Goal: Task Accomplishment & Management: Complete application form

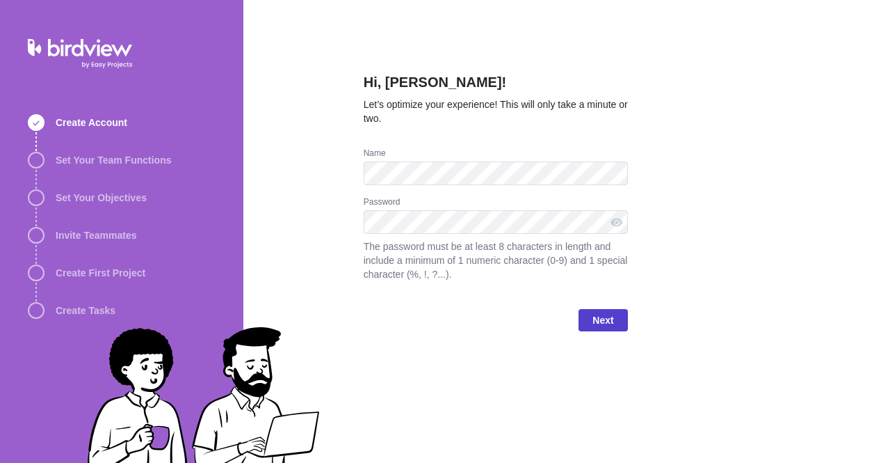
click at [621, 314] on span "Next" at bounding box center [603, 320] width 49 height 22
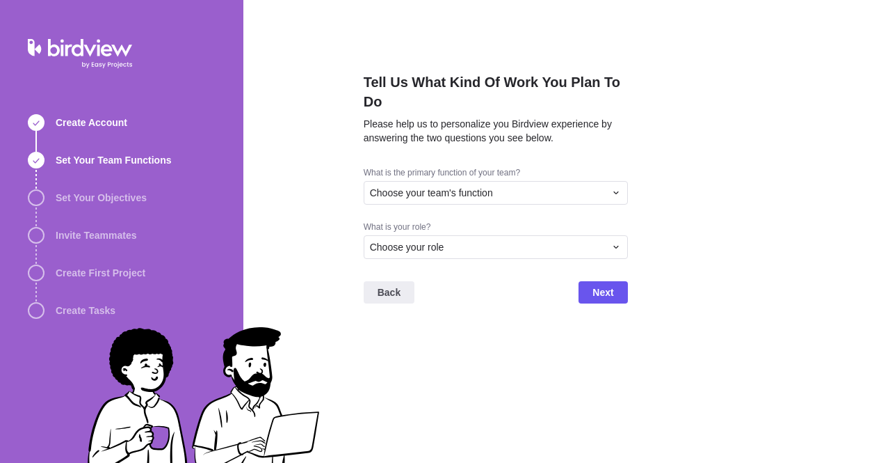
click at [890, 95] on div "Tell Us What Kind Of Work You Plan To Do Please help us to personalize you Bird…" at bounding box center [566, 231] width 647 height 463
click at [545, 191] on div "Choose your team's function" at bounding box center [487, 193] width 235 height 14
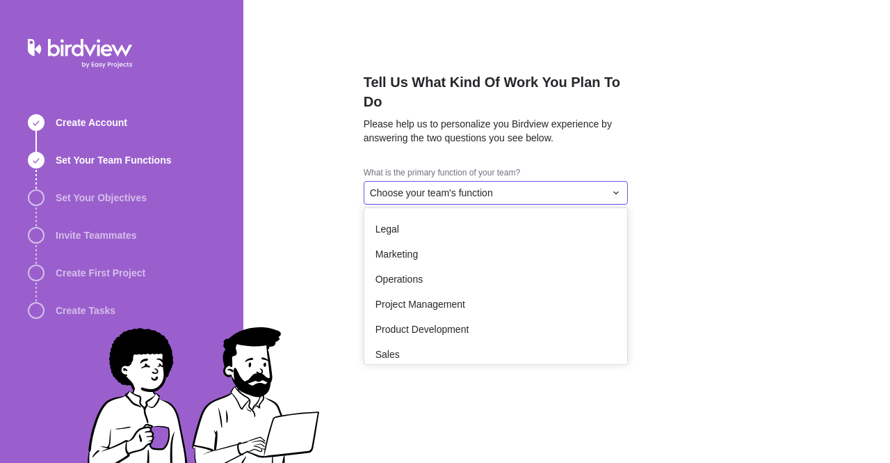
scroll to position [168, 0]
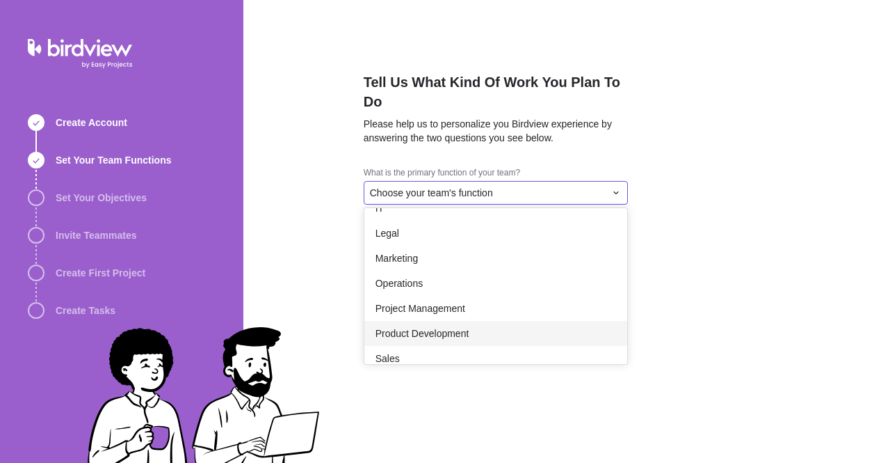
click at [423, 335] on span "Product Development" at bounding box center [423, 333] width 94 height 14
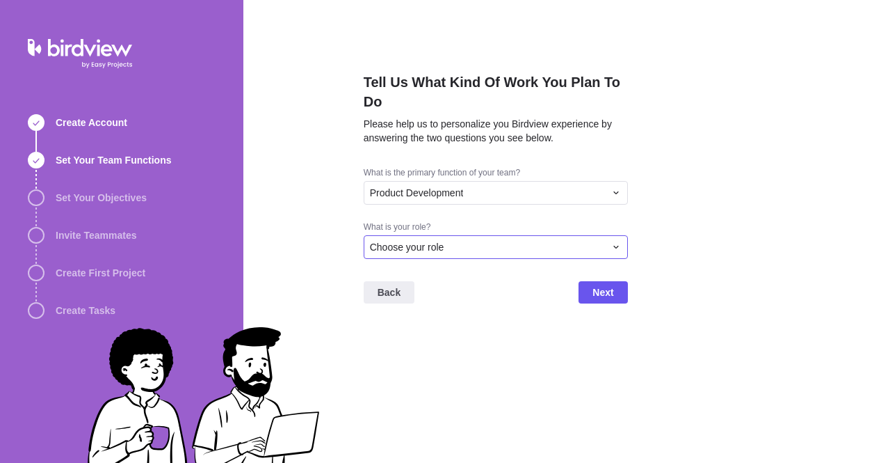
click at [433, 257] on div "Choose your role" at bounding box center [496, 247] width 264 height 24
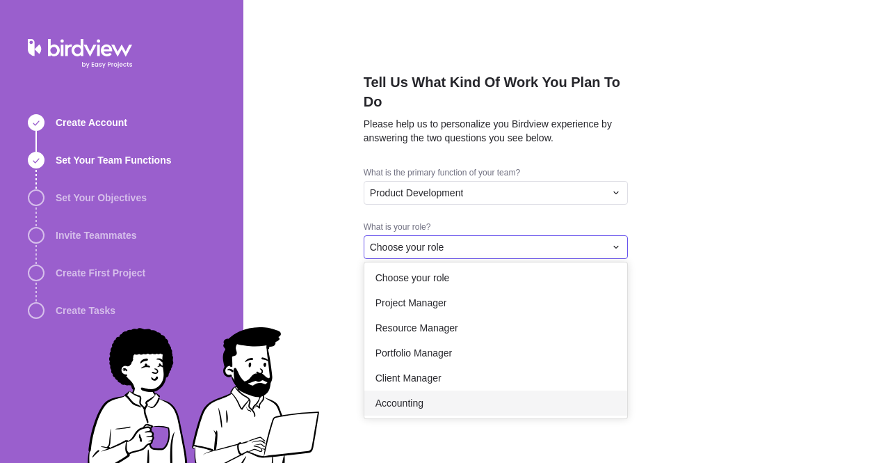
scroll to position [0, 0]
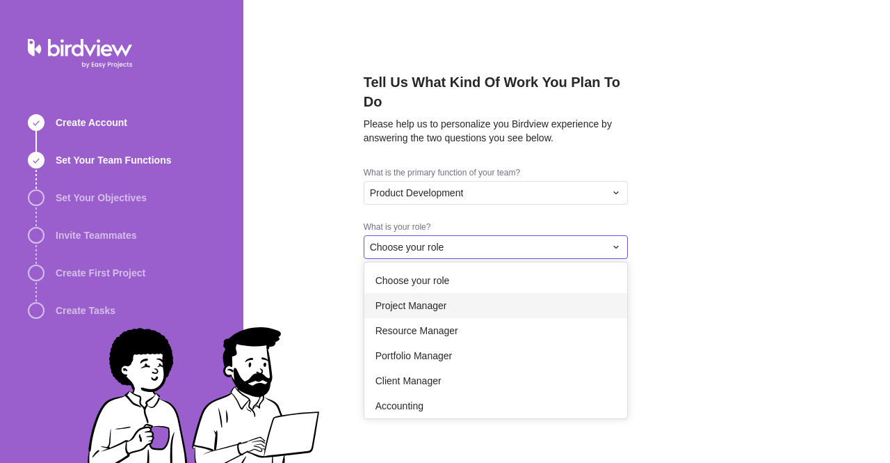
click at [342, 373] on div "Tell Us What Kind Of Work You Plan To Do Please help us to personalize you Bird…" at bounding box center [566, 231] width 647 height 463
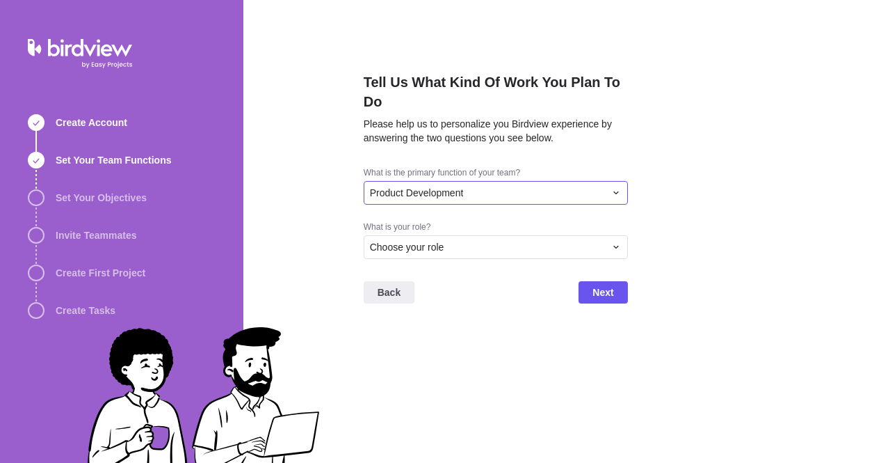
click at [465, 188] on div "Product Development" at bounding box center [487, 193] width 235 height 14
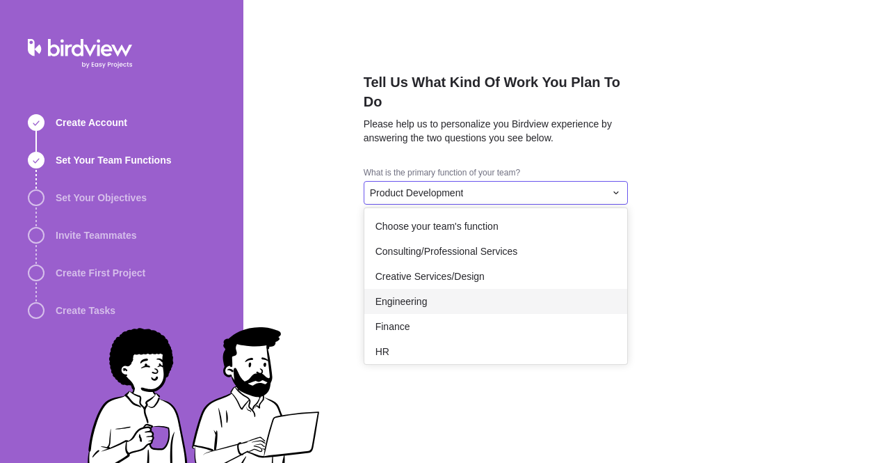
click at [419, 303] on span "Engineering" at bounding box center [402, 301] width 52 height 14
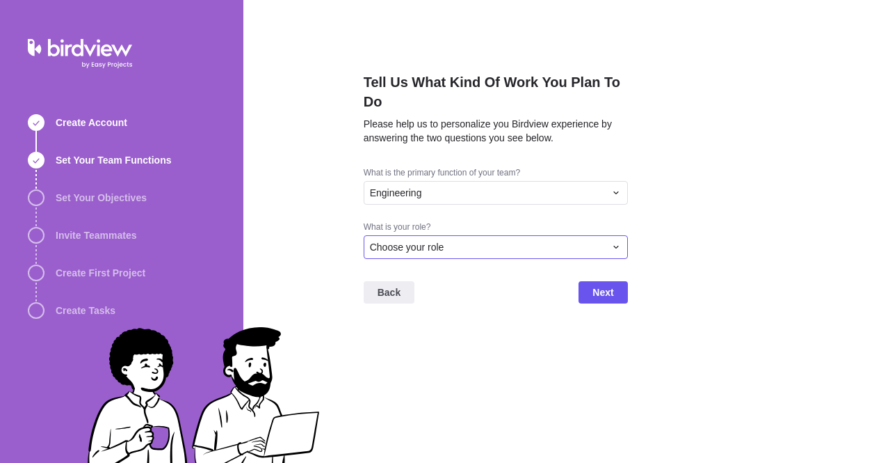
click at [483, 258] on div "Choose your role" at bounding box center [496, 247] width 264 height 24
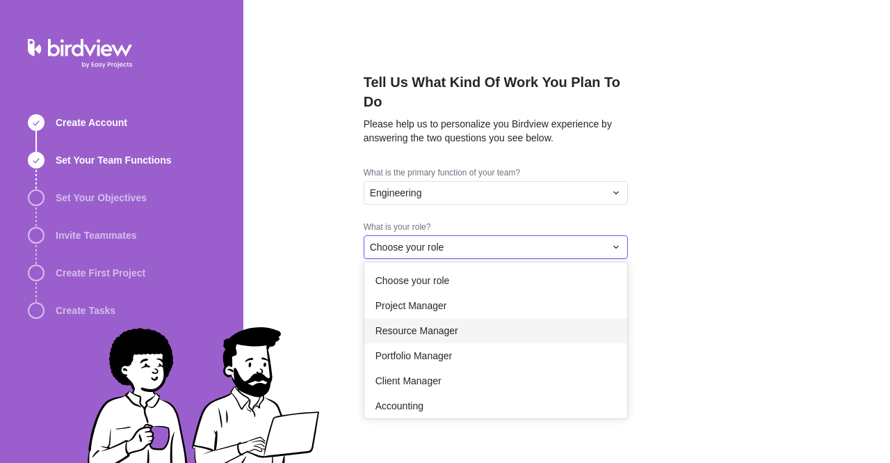
scroll to position [81, 0]
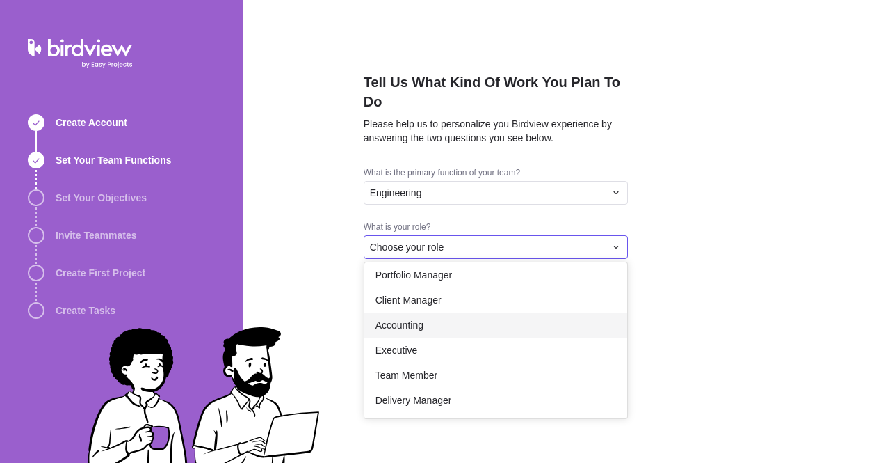
click at [310, 311] on div "Tell Us What Kind Of Work You Plan To Do Please help us to personalize you Bird…" at bounding box center [566, 231] width 647 height 463
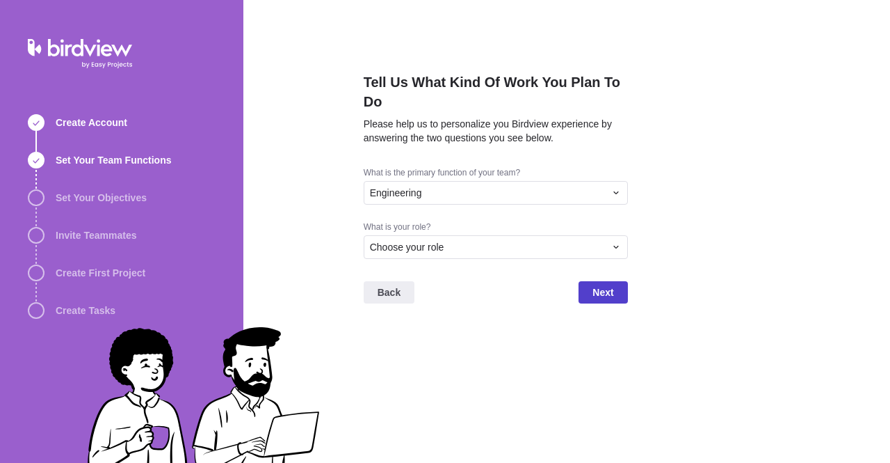
click at [623, 295] on span "Next" at bounding box center [603, 292] width 49 height 22
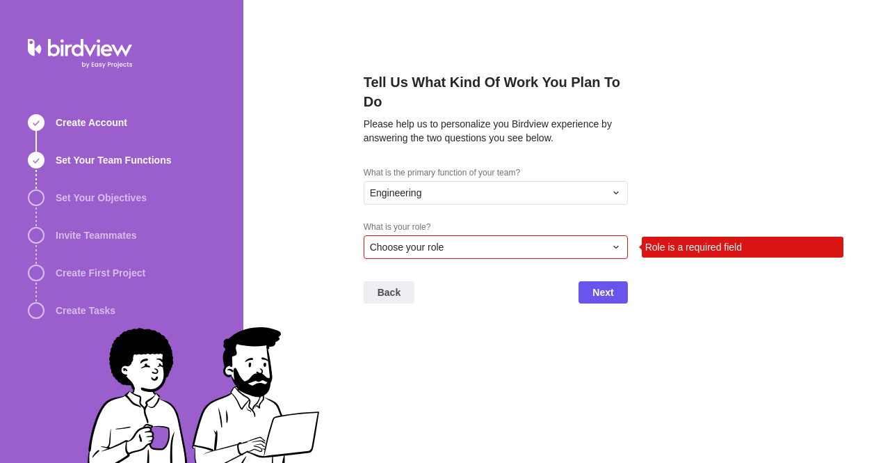
click at [576, 255] on div "Choose your role" at bounding box center [496, 247] width 264 height 24
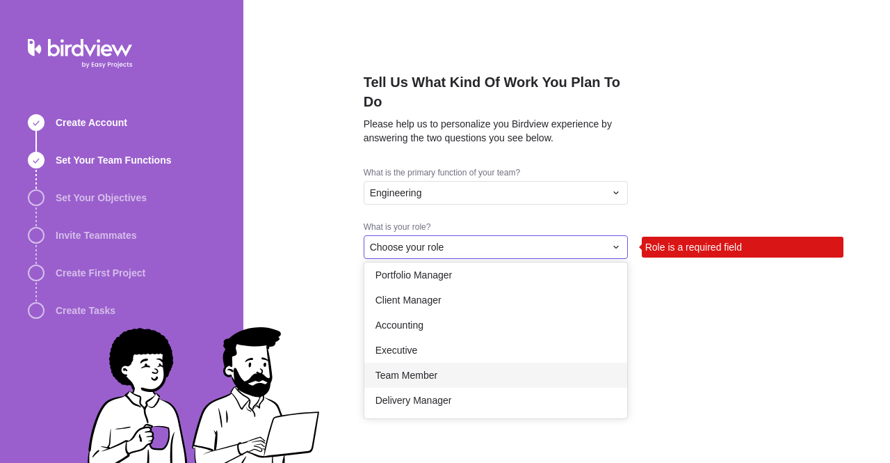
click at [465, 365] on div "Team Member" at bounding box center [495, 374] width 263 height 25
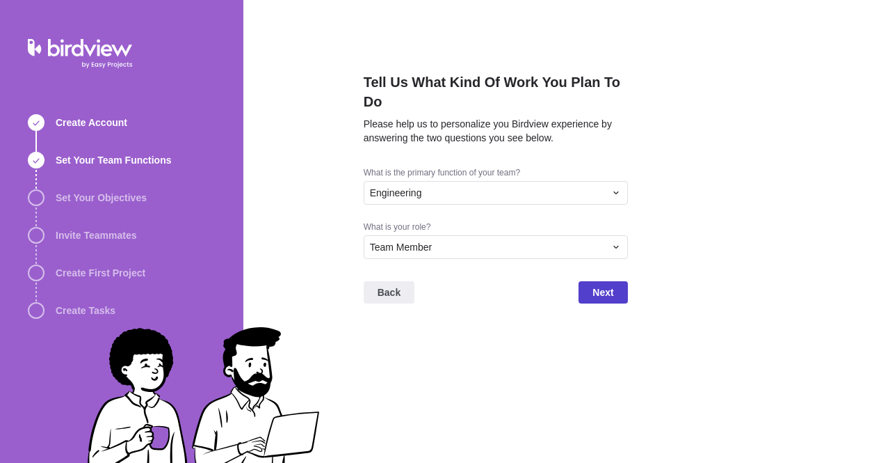
click at [611, 287] on span "Next" at bounding box center [603, 292] width 21 height 17
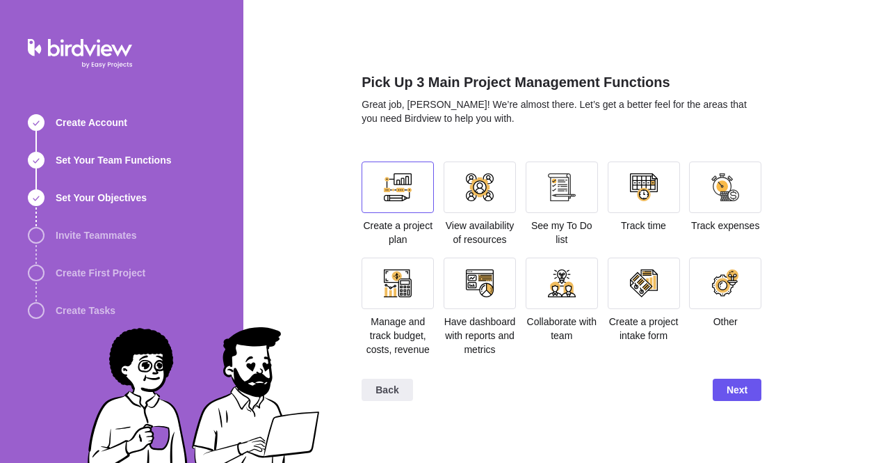
click at [373, 195] on div at bounding box center [398, 186] width 72 height 51
click at [581, 216] on div "See my To Do list" at bounding box center [562, 203] width 72 height 85
click at [574, 210] on div at bounding box center [562, 186] width 72 height 51
click at [722, 406] on div "Back Next" at bounding box center [562, 395] width 400 height 56
click at [725, 206] on div at bounding box center [725, 186] width 72 height 51
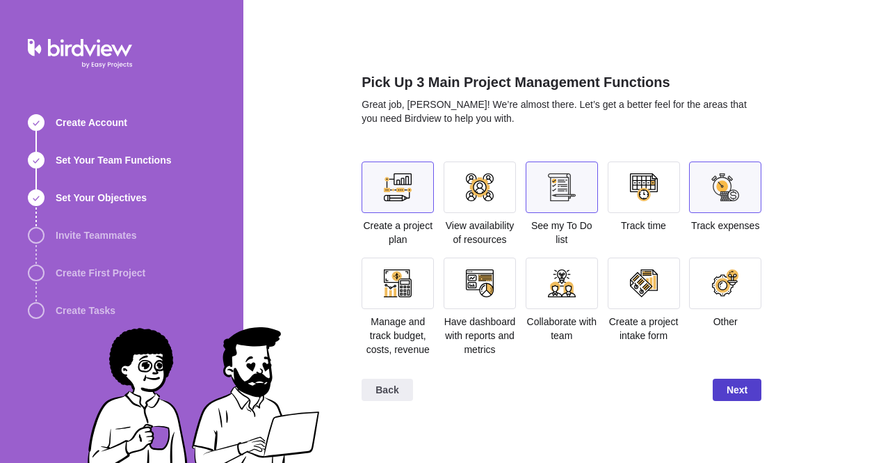
click at [730, 388] on span "Next" at bounding box center [737, 389] width 21 height 17
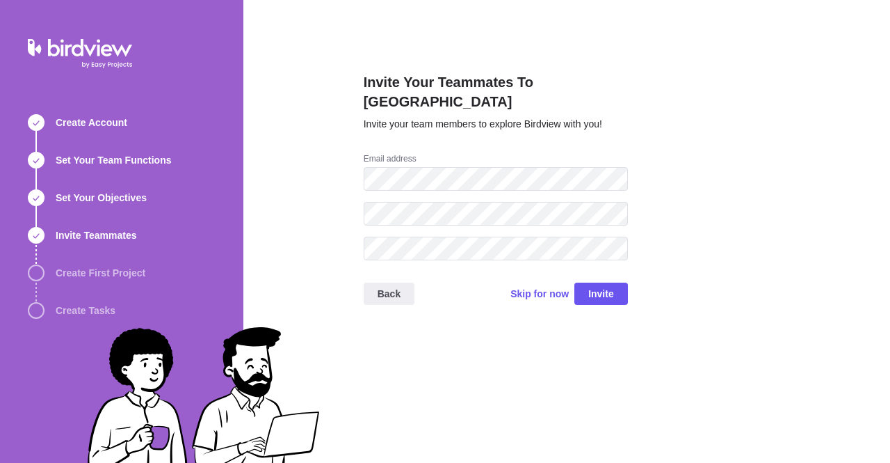
click at [591, 271] on div "Back Skip for now Invite" at bounding box center [496, 299] width 264 height 56
click at [542, 287] on span "Skip for now" at bounding box center [540, 294] width 58 height 14
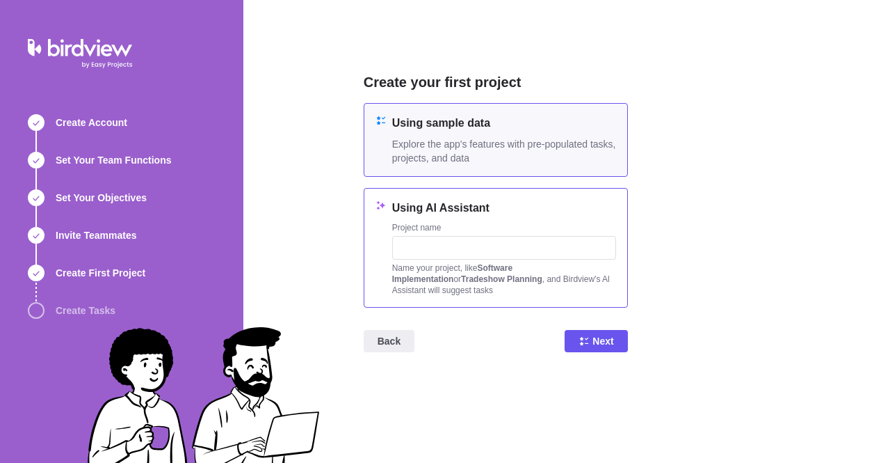
click at [488, 227] on div "Project name" at bounding box center [504, 229] width 224 height 14
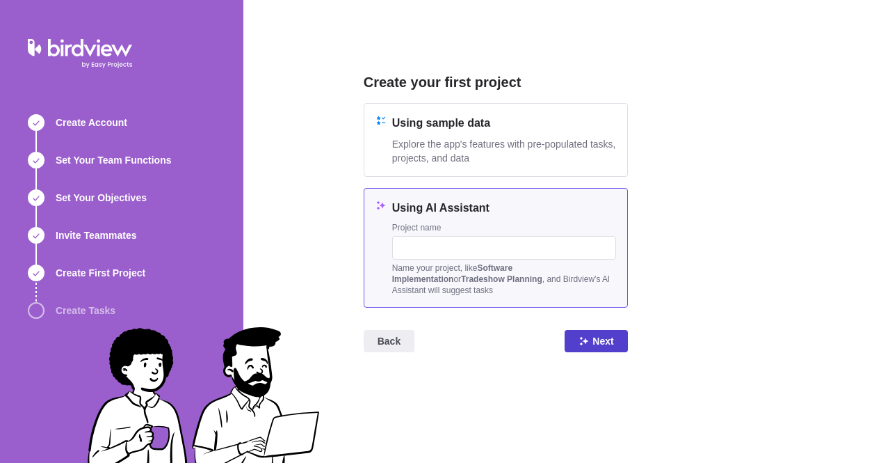
click at [582, 341] on icon at bounding box center [584, 340] width 11 height 11
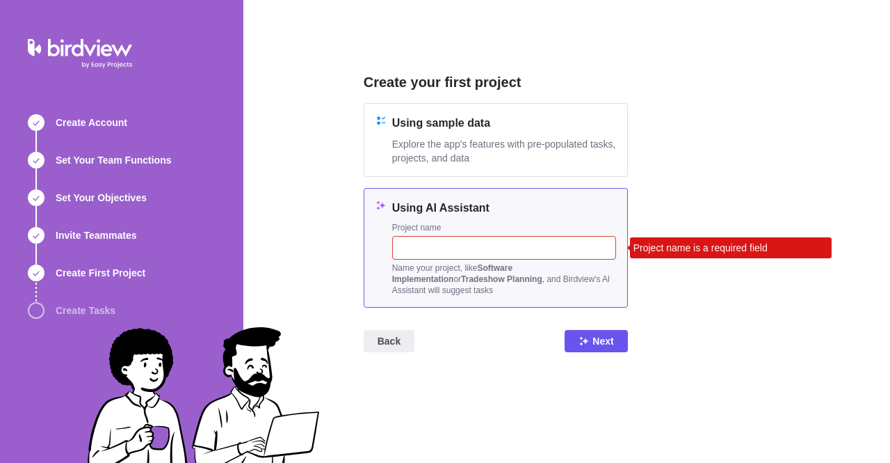
click at [485, 246] on input "text" at bounding box center [504, 248] width 224 height 24
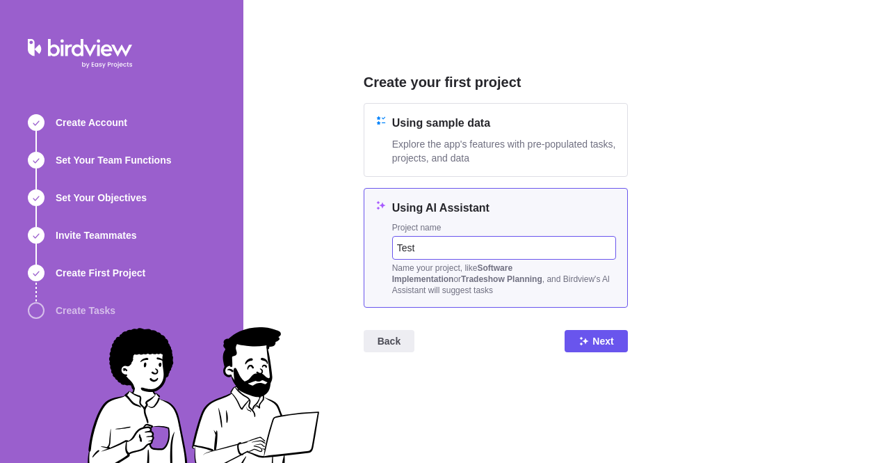
type input "Test"
click at [612, 345] on span "Next" at bounding box center [603, 340] width 21 height 17
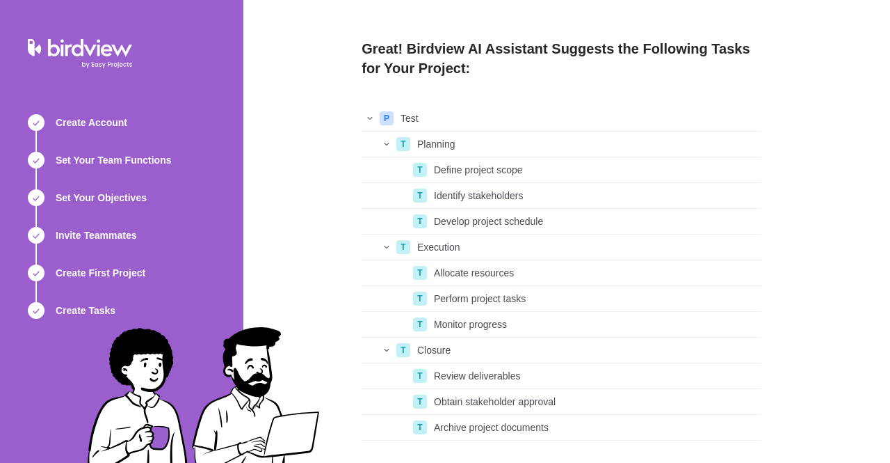
scroll to position [58, 0]
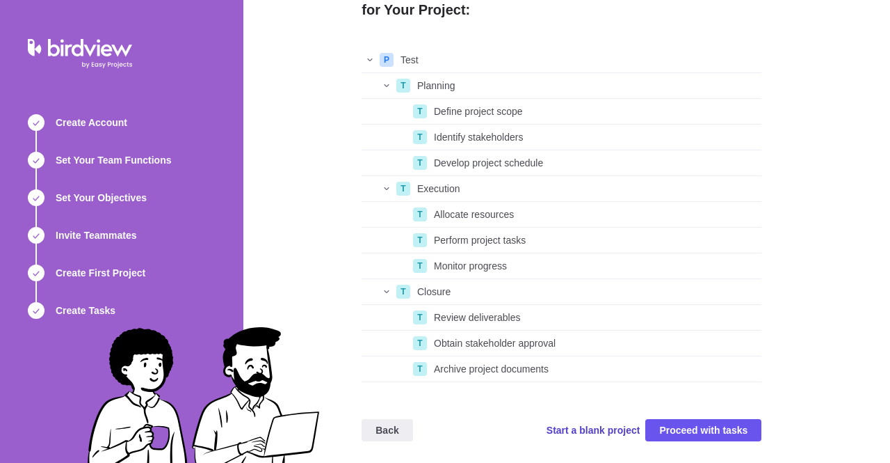
click at [625, 431] on span "Start a blank project" at bounding box center [594, 430] width 94 height 14
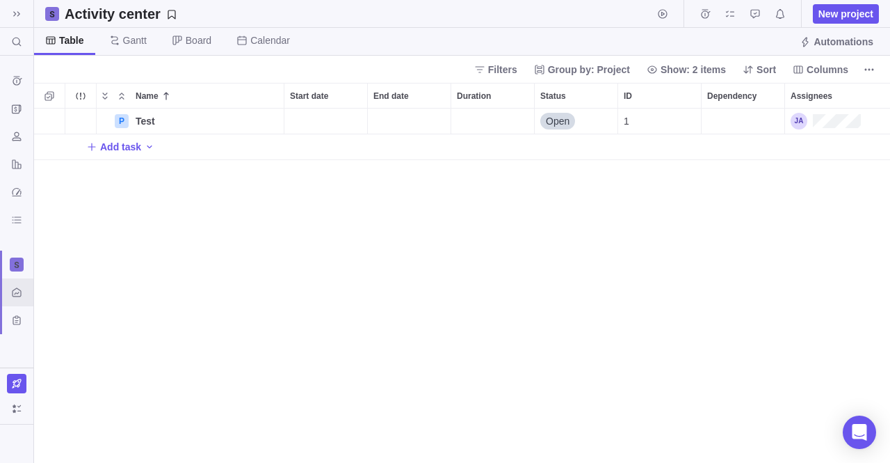
scroll to position [344, 846]
